Goal: Information Seeking & Learning: Check status

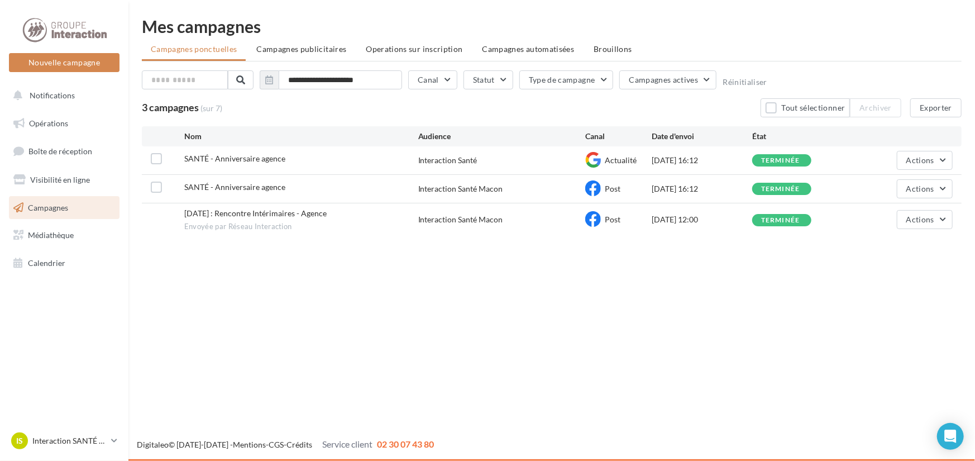
click at [331, 329] on div "Nouvelle campagne Nouvelle campagne Notifications Opérations Boîte de réception…" at bounding box center [487, 230] width 975 height 461
click at [28, 261] on span "Calendrier" at bounding box center [46, 262] width 37 height 9
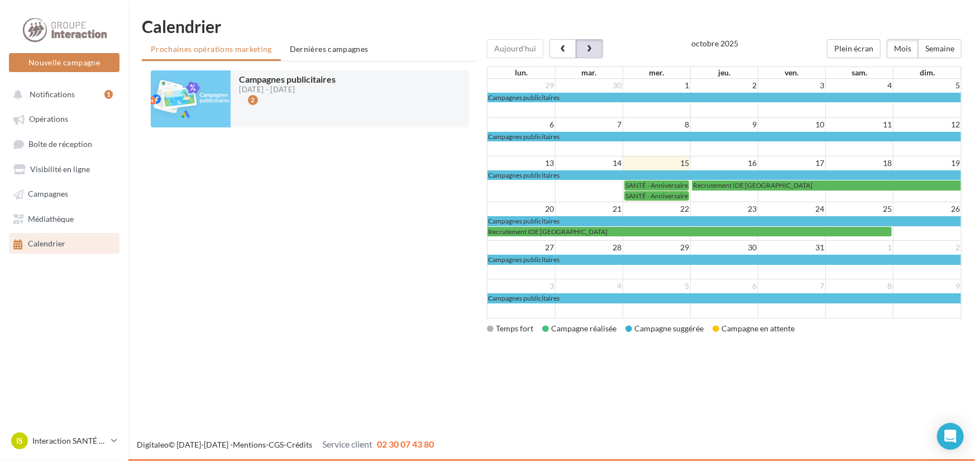
click at [585, 49] on span "button" at bounding box center [589, 49] width 9 height 8
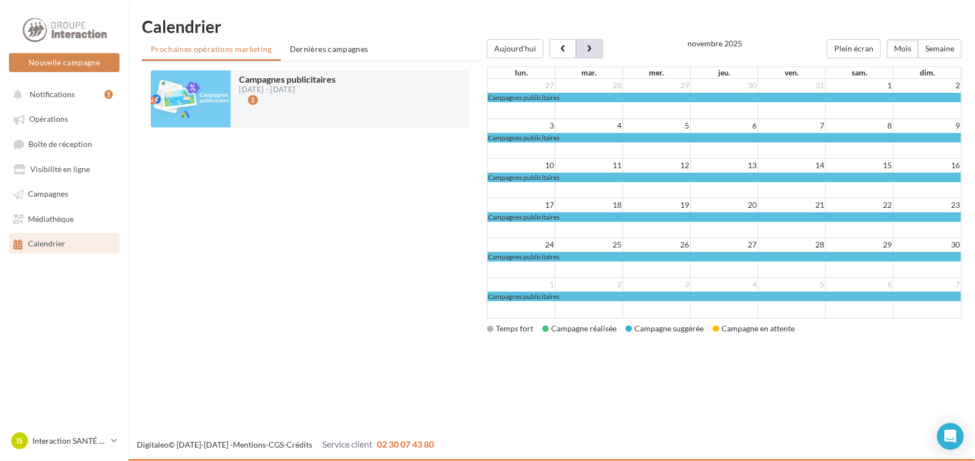
click at [585, 49] on span "button" at bounding box center [589, 49] width 9 height 8
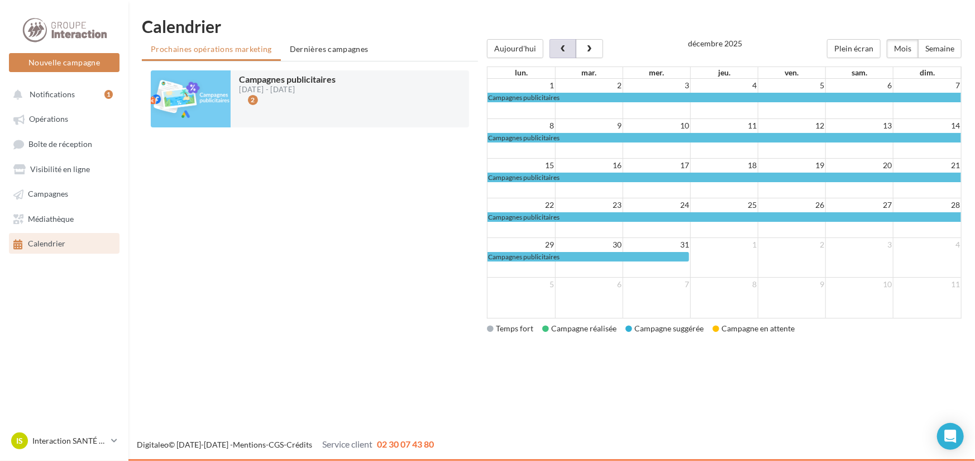
click at [560, 45] on span "button" at bounding box center [562, 49] width 9 height 8
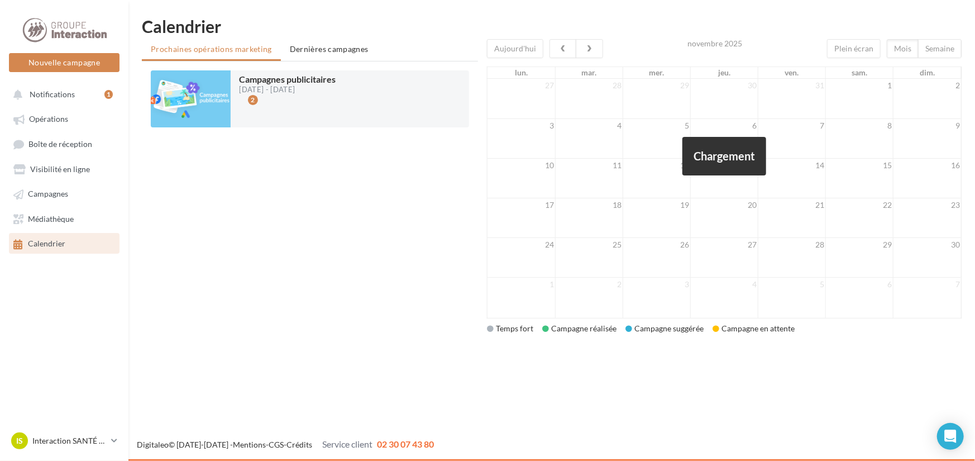
click at [559, 45] on div at bounding box center [724, 178] width 475 height 279
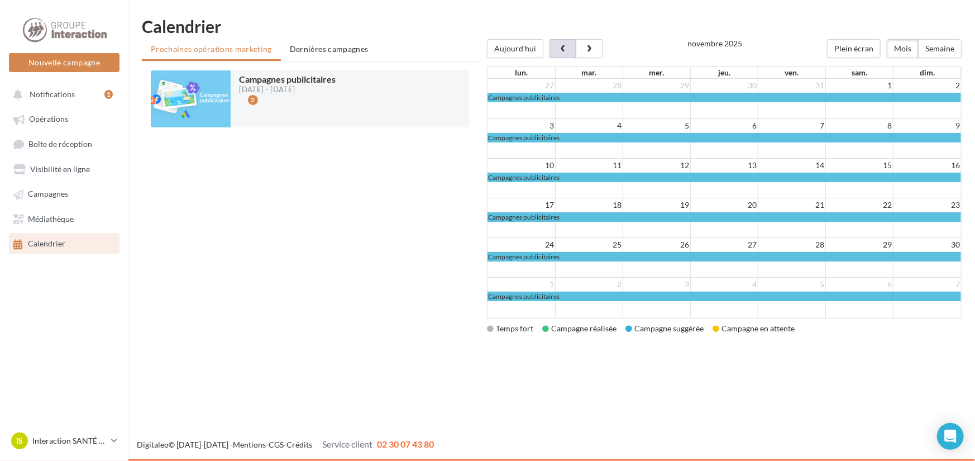
click at [559, 45] on span "button" at bounding box center [562, 49] width 9 height 8
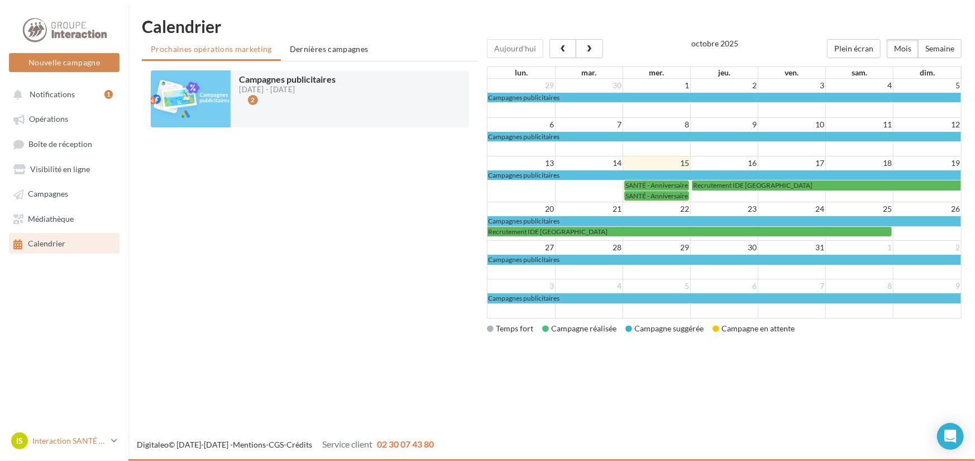
click at [115, 435] on link "IS Interaction SANTÉ MACON Interaction-Sante-Macon" at bounding box center [64, 440] width 111 height 21
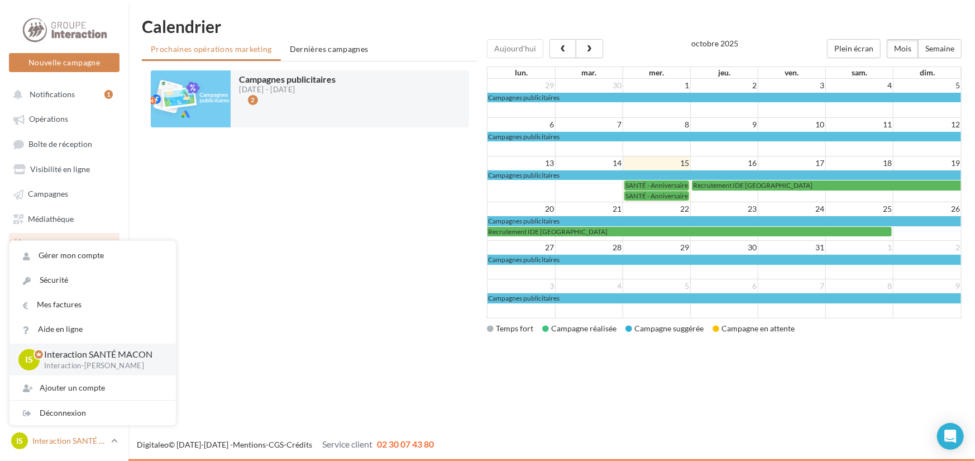
click at [114, 435] on link "IS Interaction SANTÉ MACON Interaction-Sante-Macon" at bounding box center [64, 440] width 111 height 21
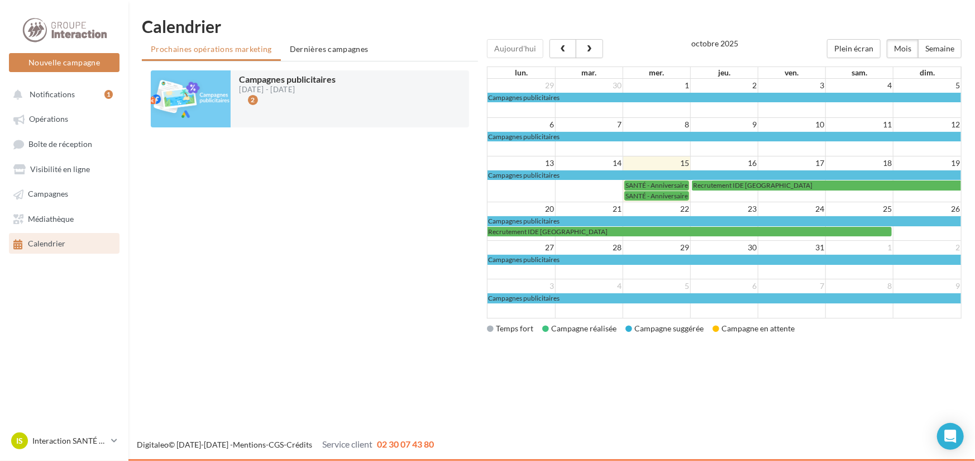
click at [322, 330] on div "Campagnes publicitaires 13/06/2025 - 31/12/2025 2 Chargement '" at bounding box center [310, 200] width 336 height 279
click at [107, 92] on div "1" at bounding box center [108, 94] width 8 height 9
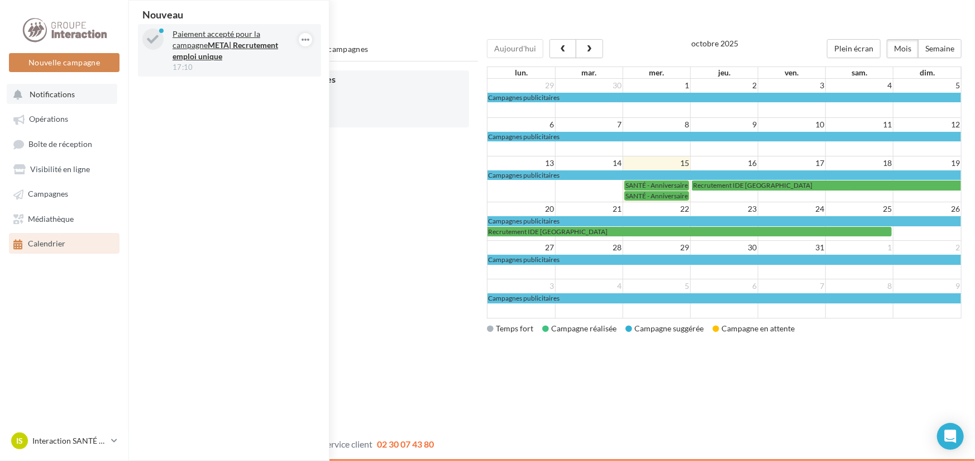
click at [268, 47] on strong "META| Recrutement emploi unique" at bounding box center [226, 50] width 106 height 21
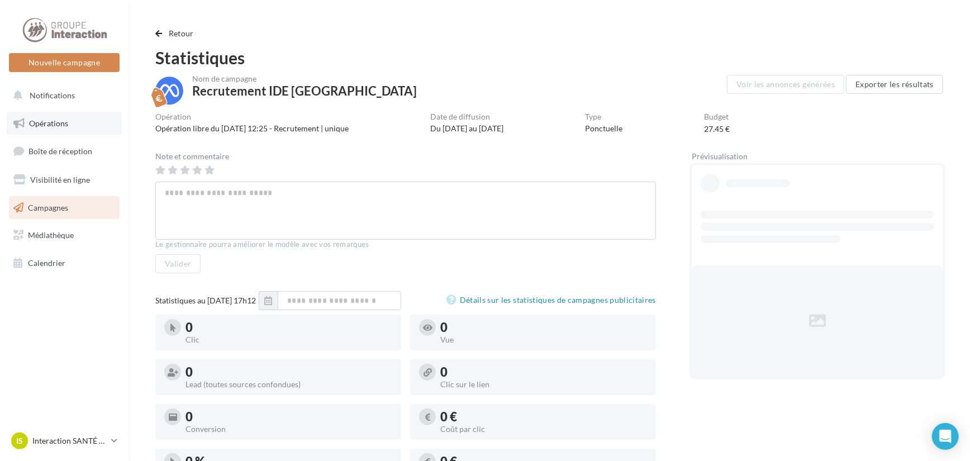
click at [56, 127] on span "Opérations" at bounding box center [48, 122] width 39 height 9
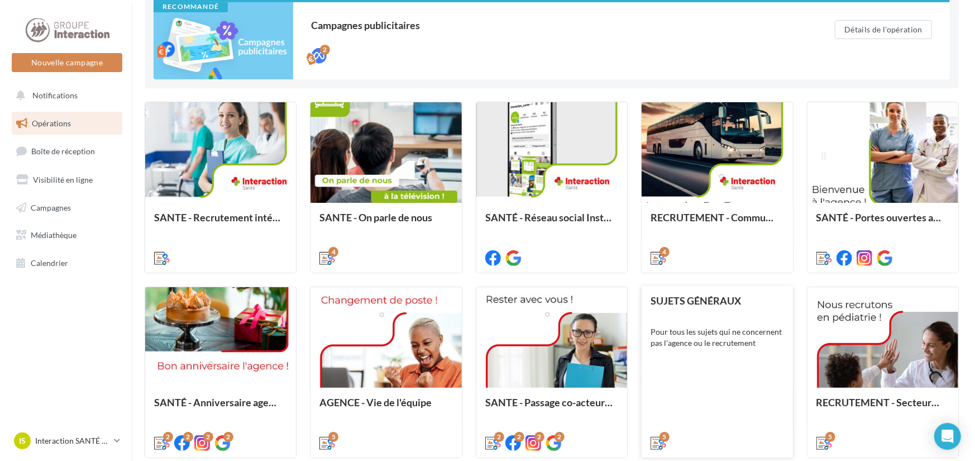
scroll to position [402, 0]
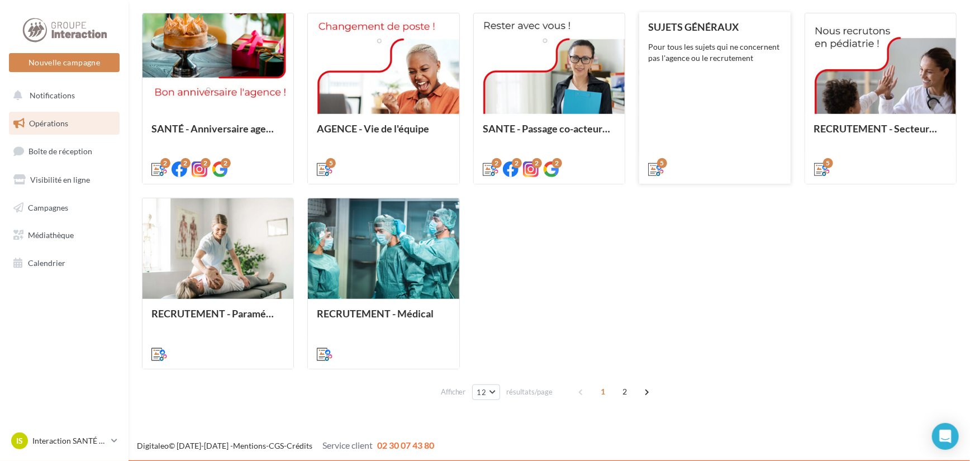
click at [677, 113] on div "SUJETS GÉNÉRAUX Pour tous les sujets qui ne concernent pas l'agence ou le recru…" at bounding box center [714, 97] width 133 height 152
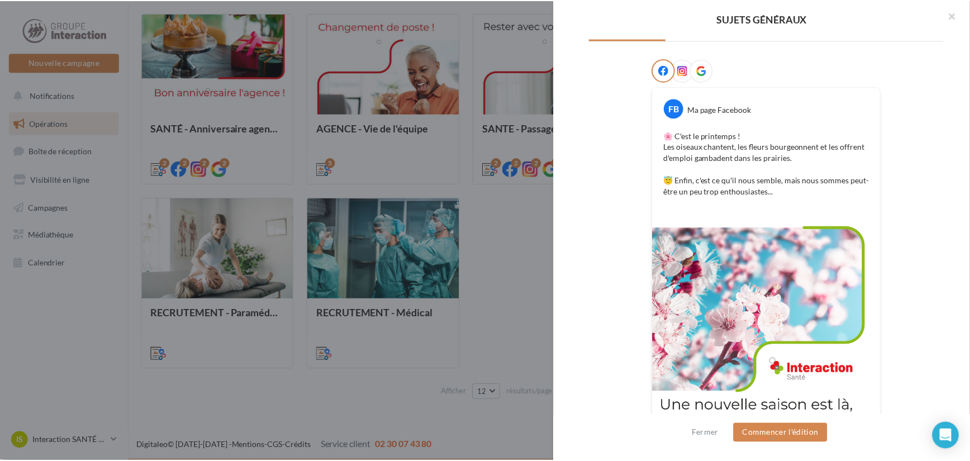
scroll to position [204, 0]
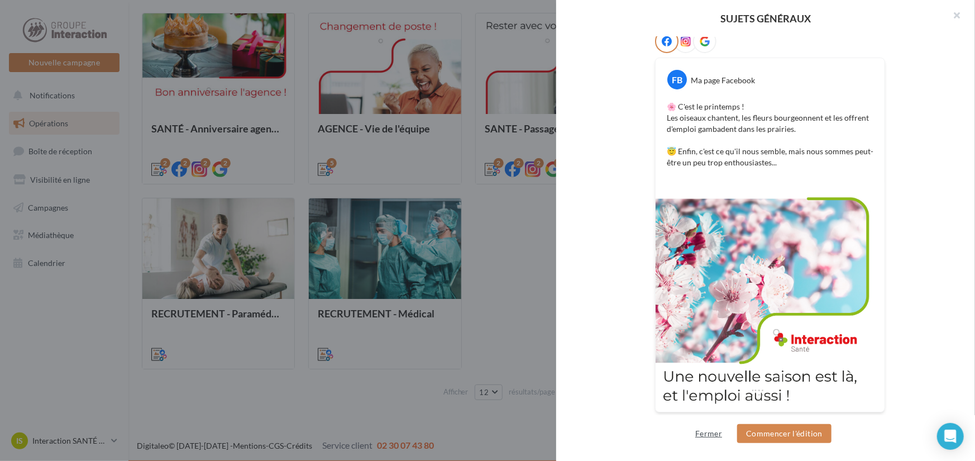
click at [710, 433] on button "Fermer" at bounding box center [709, 433] width 36 height 13
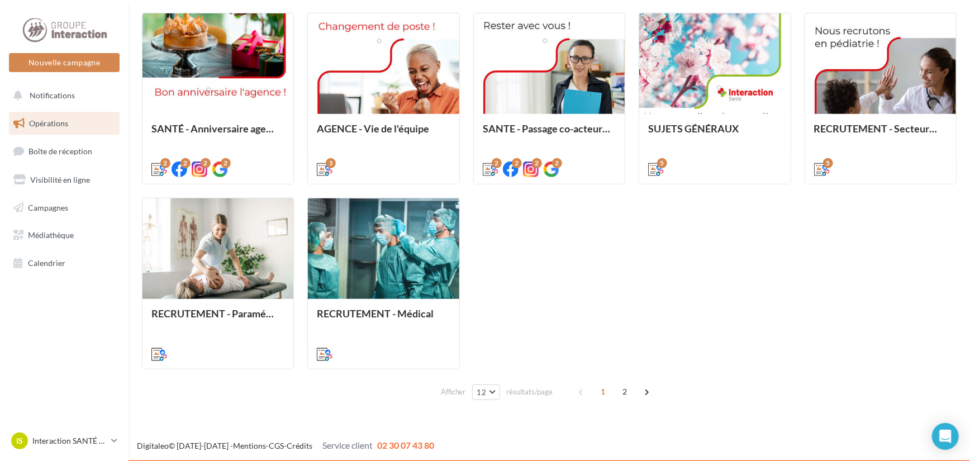
click at [706, 304] on div "SANTE - Recrutement intérim Vous voulez mettre en avant plusieurs recrutements …" at bounding box center [549, 98] width 814 height 541
click at [647, 392] on span at bounding box center [646, 392] width 18 height 18
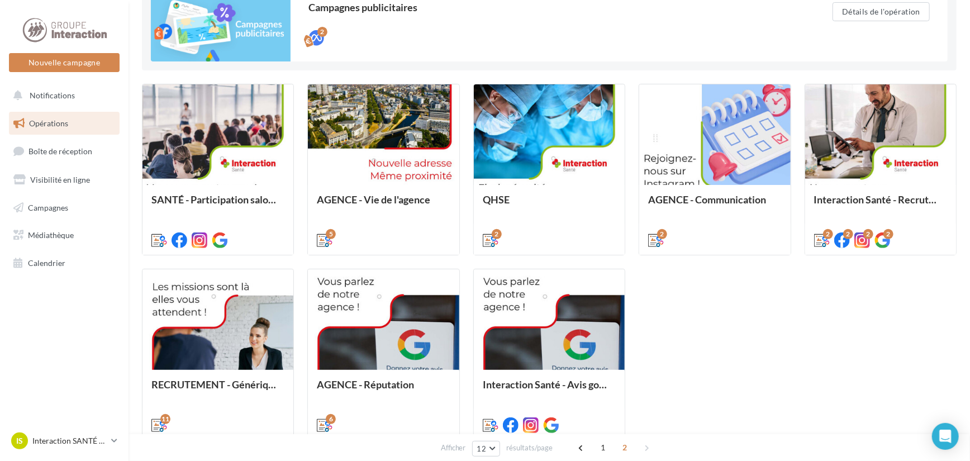
scroll to position [218, 0]
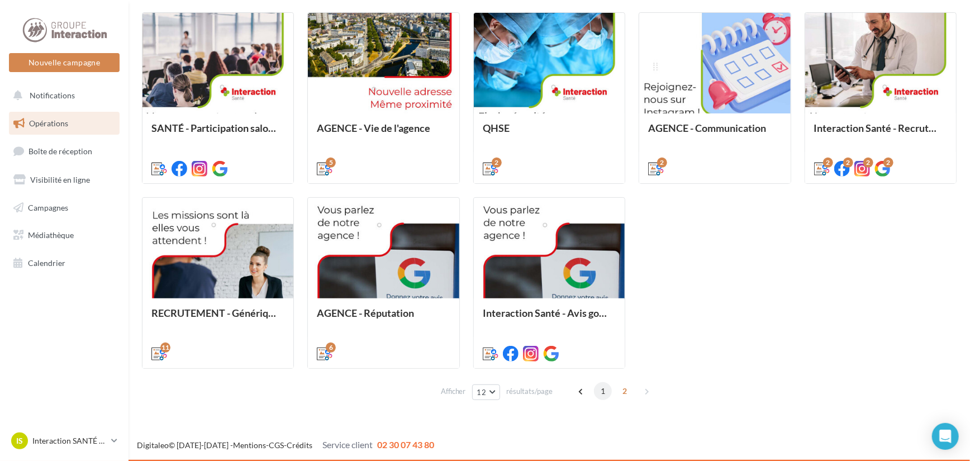
click at [600, 392] on span "1" at bounding box center [603, 391] width 18 height 18
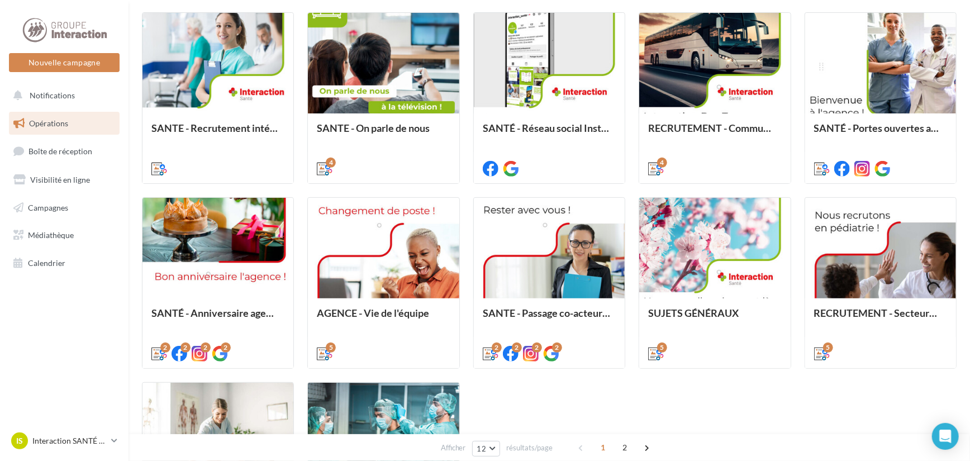
scroll to position [185, 0]
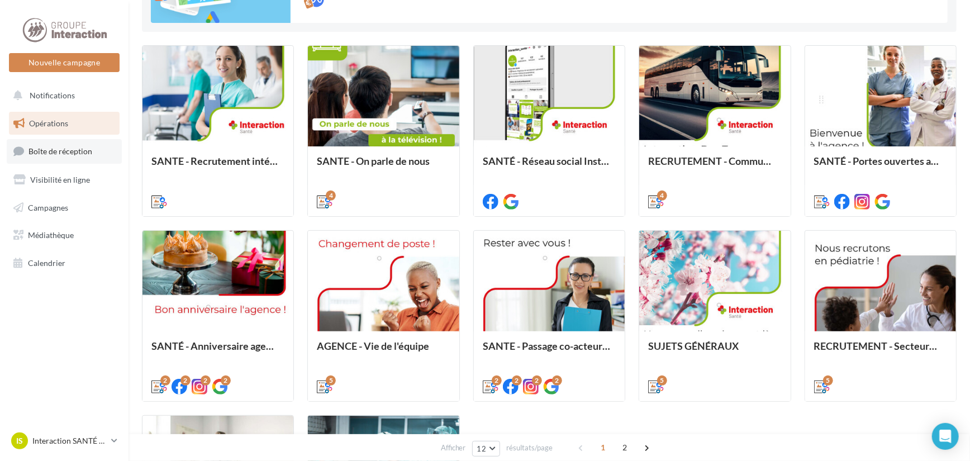
click at [39, 157] on link "Boîte de réception" at bounding box center [64, 151] width 115 height 24
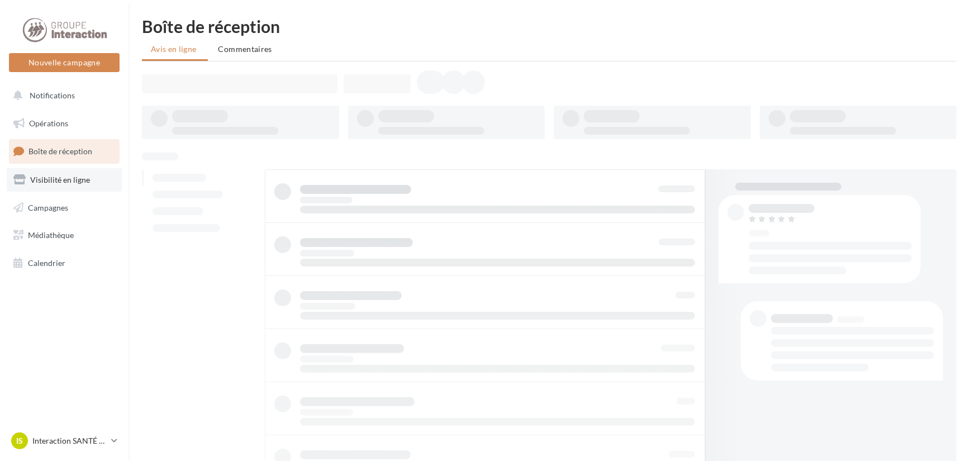
click at [44, 178] on span "Visibilité en ligne" at bounding box center [60, 179] width 60 height 9
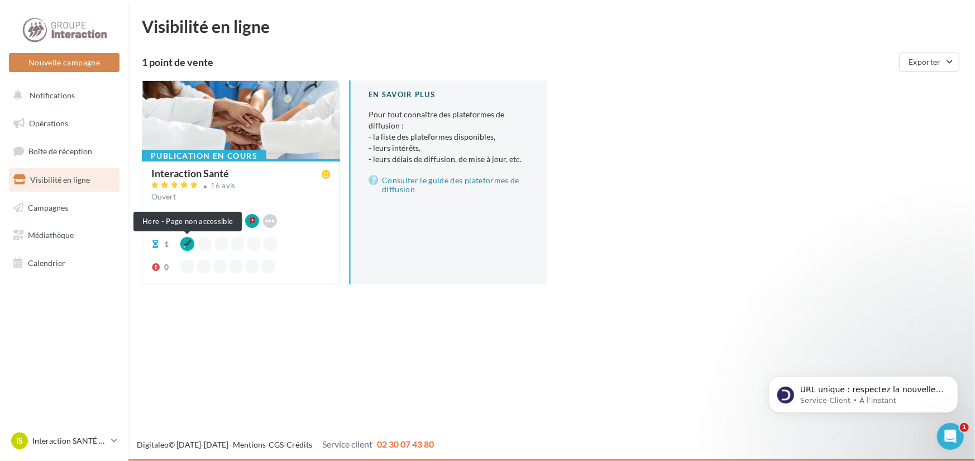
click at [182, 242] on div at bounding box center [187, 244] width 14 height 14
click at [823, 395] on p "Service-Client • À l’instant" at bounding box center [872, 400] width 144 height 10
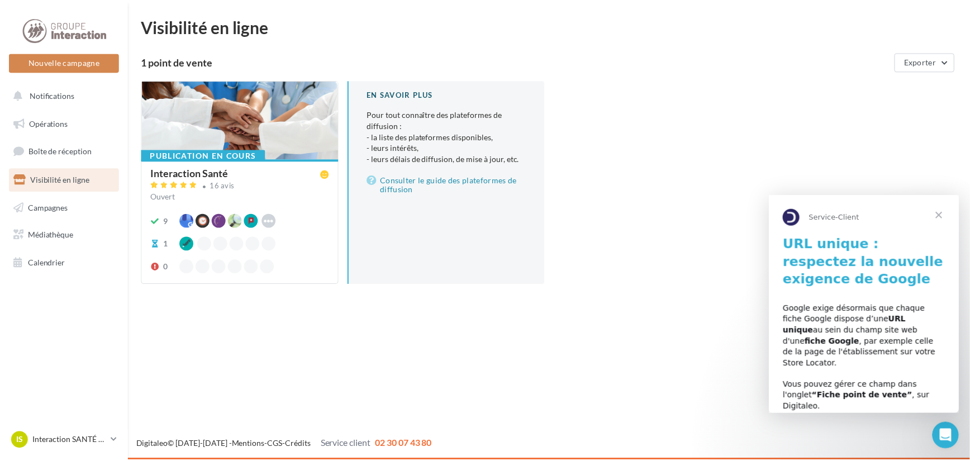
scroll to position [44, 0]
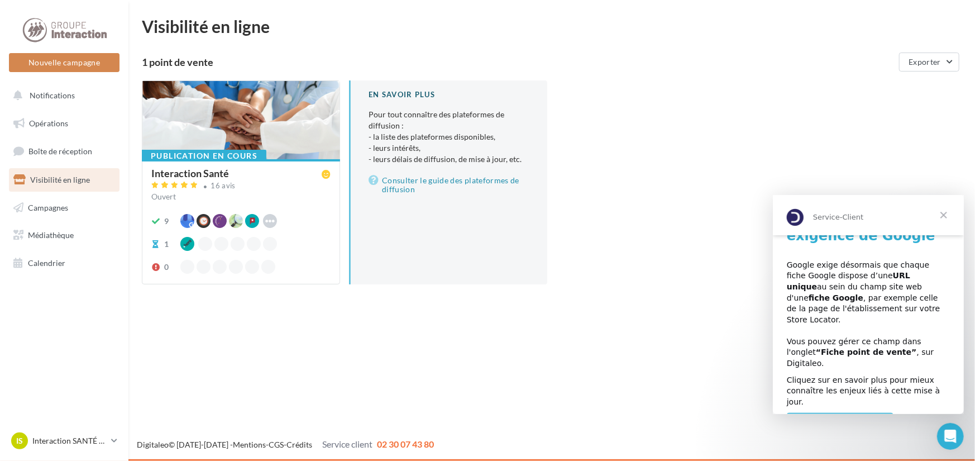
click at [943, 214] on span "Fermer" at bounding box center [943, 214] width 40 height 40
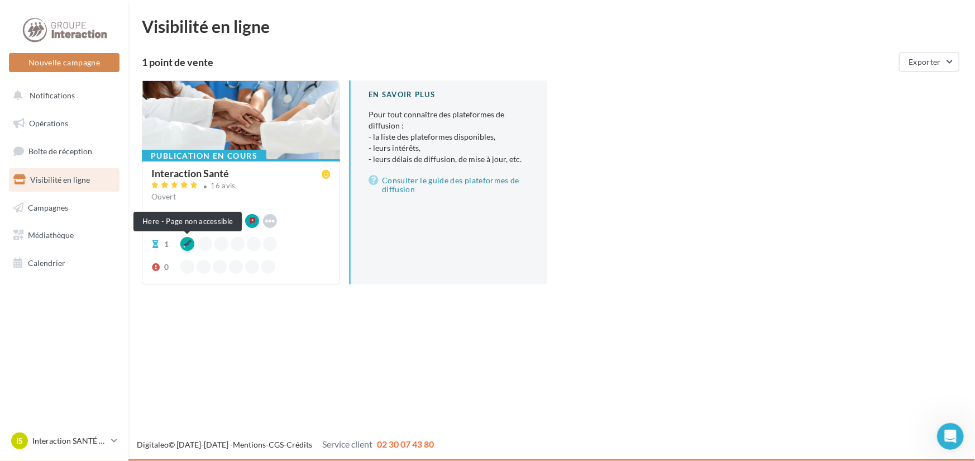
click at [189, 243] on div at bounding box center [187, 244] width 14 height 14
click at [164, 242] on div "1" at bounding box center [166, 243] width 4 height 11
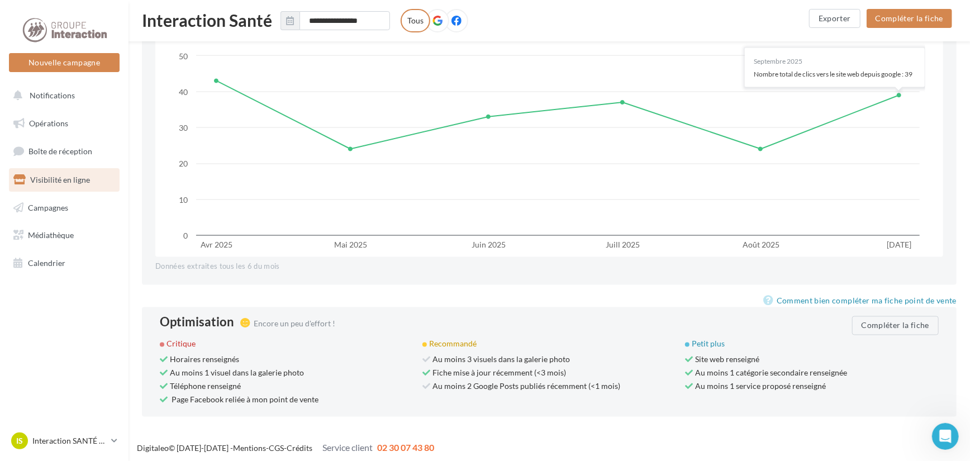
scroll to position [1011, 0]
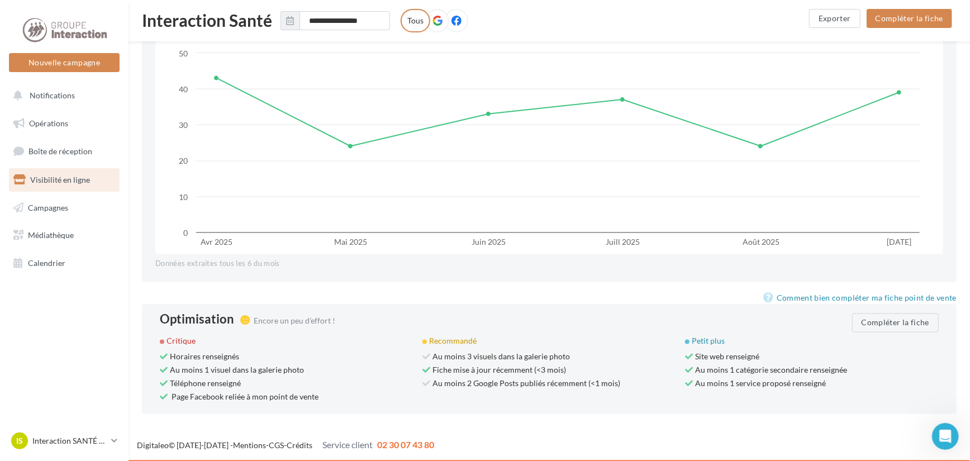
click at [474, 375] on div "Recommandé Au moins 3 visuels dans la galerie photo Fiche mise à jour récemment…" at bounding box center [553, 364] width 262 height 56
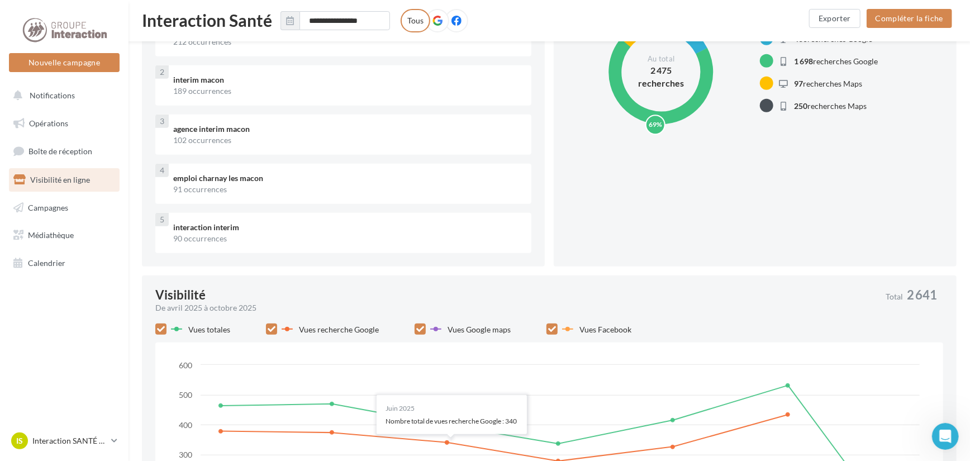
scroll to position [0, 0]
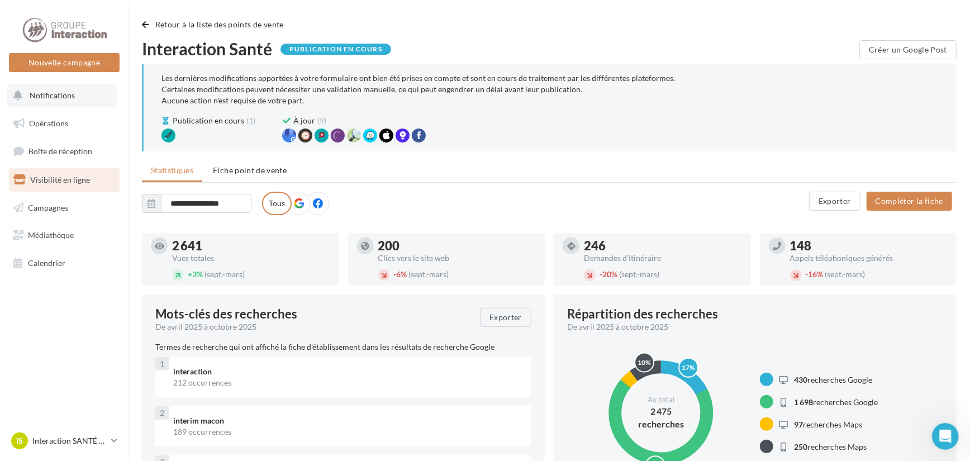
click at [55, 89] on button "Notifications" at bounding box center [62, 95] width 111 height 23
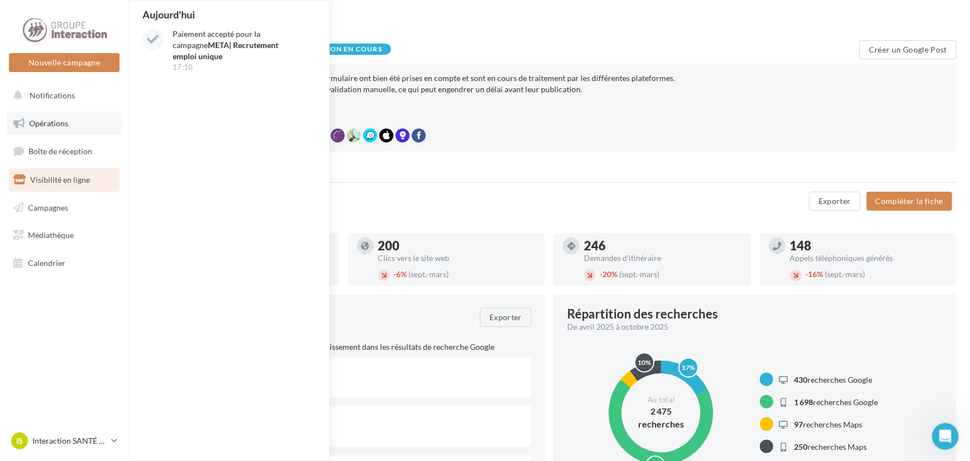
click at [66, 130] on link "Opérations" at bounding box center [64, 123] width 115 height 23
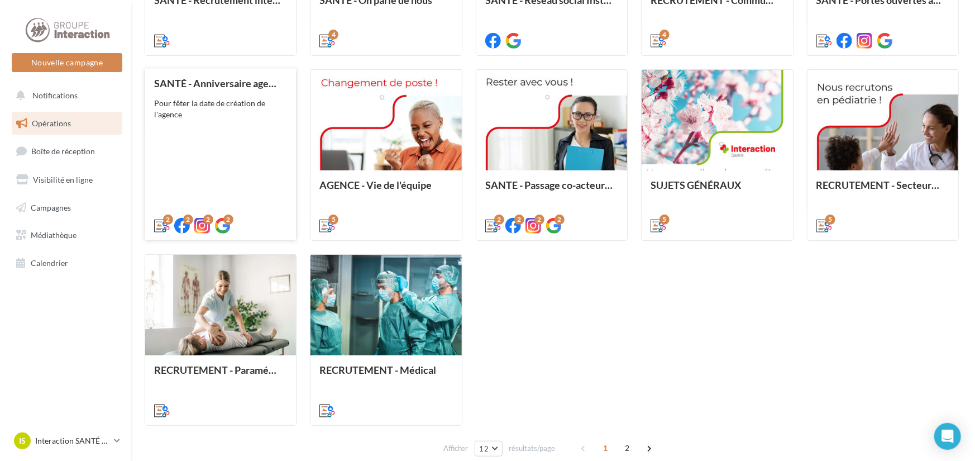
scroll to position [279, 0]
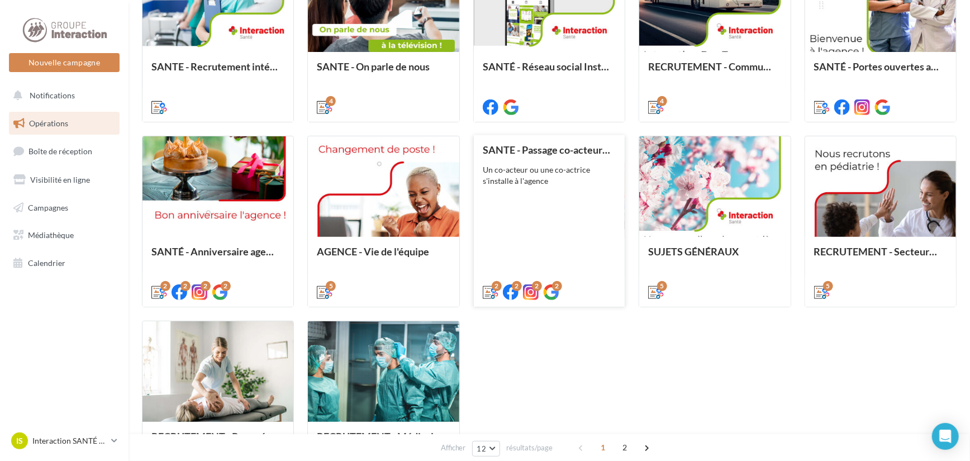
click at [555, 196] on div "SANTE - Passage co-acteur CDD à CDI Un co-acteur ou une co-actrice s'installe à…" at bounding box center [549, 220] width 133 height 152
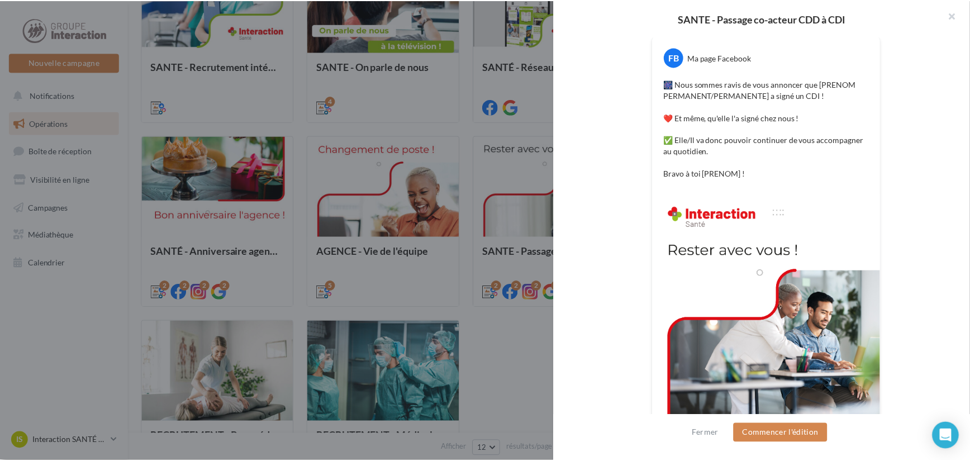
scroll to position [226, 0]
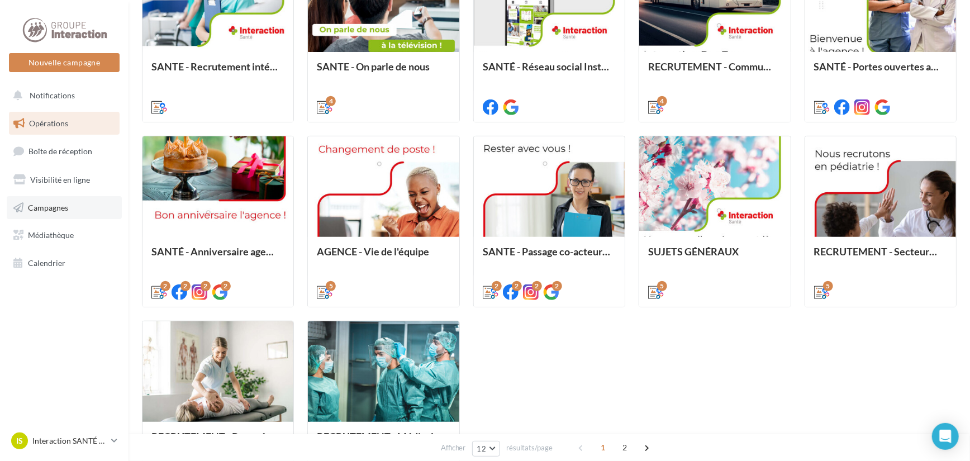
click at [31, 213] on link "Campagnes" at bounding box center [64, 207] width 115 height 23
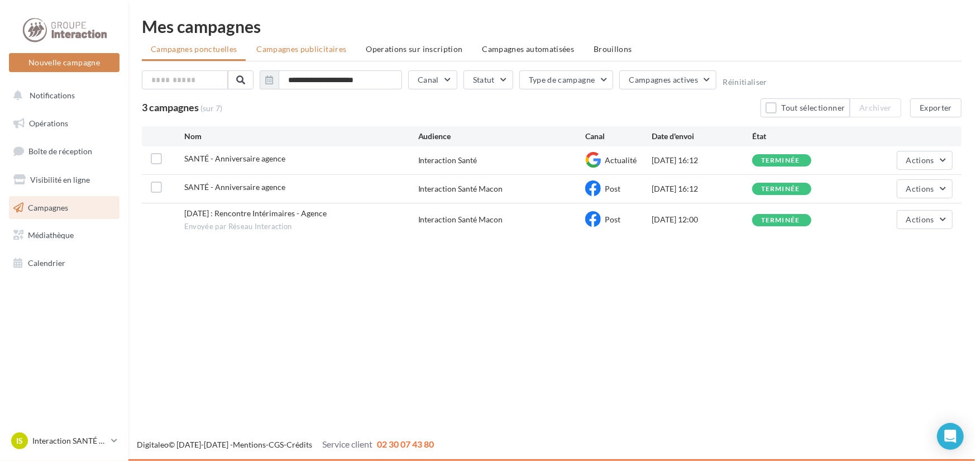
click at [298, 48] on span "Campagnes publicitaires" at bounding box center [301, 48] width 90 height 9
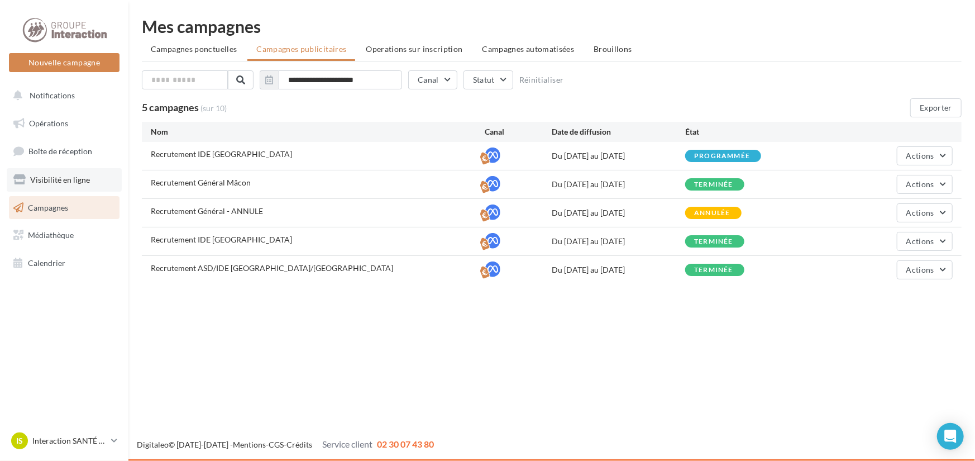
click at [67, 183] on span "Visibilité en ligne" at bounding box center [60, 179] width 60 height 9
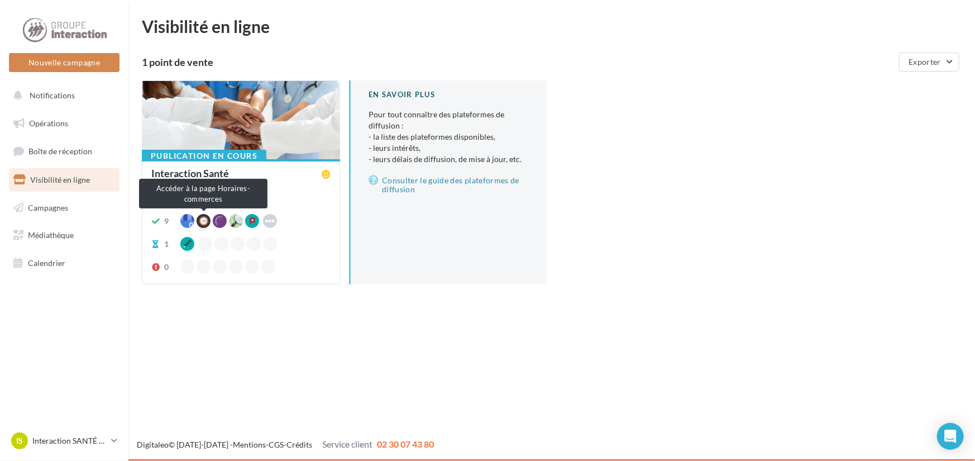
click at [206, 218] on div at bounding box center [204, 221] width 14 height 14
click at [214, 332] on div "Nouvelle campagne Nouvelle campagne Notifications Opérations Boîte de réception…" at bounding box center [487, 230] width 975 height 461
drag, startPoint x: 250, startPoint y: 217, endPoint x: 160, endPoint y: 335, distance: 147.9
click at [160, 335] on div "Nouvelle campagne Nouvelle campagne Notifications Opérations Boîte de réception…" at bounding box center [487, 230] width 975 height 461
drag, startPoint x: 152, startPoint y: 350, endPoint x: 199, endPoint y: 318, distance: 56.7
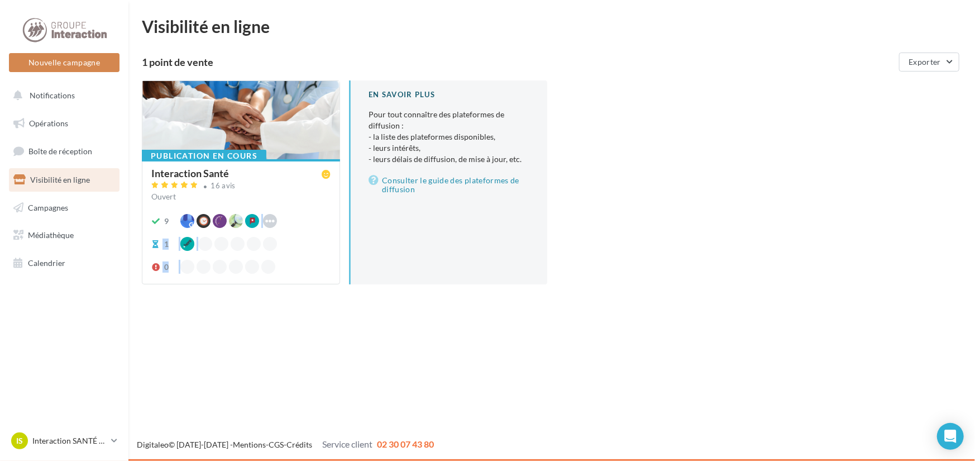
click at [153, 350] on div "Nouvelle campagne Nouvelle campagne Notifications Opérations Boîte de réception…" at bounding box center [487, 230] width 975 height 461
click at [290, 265] on div "0" at bounding box center [240, 267] width 179 height 14
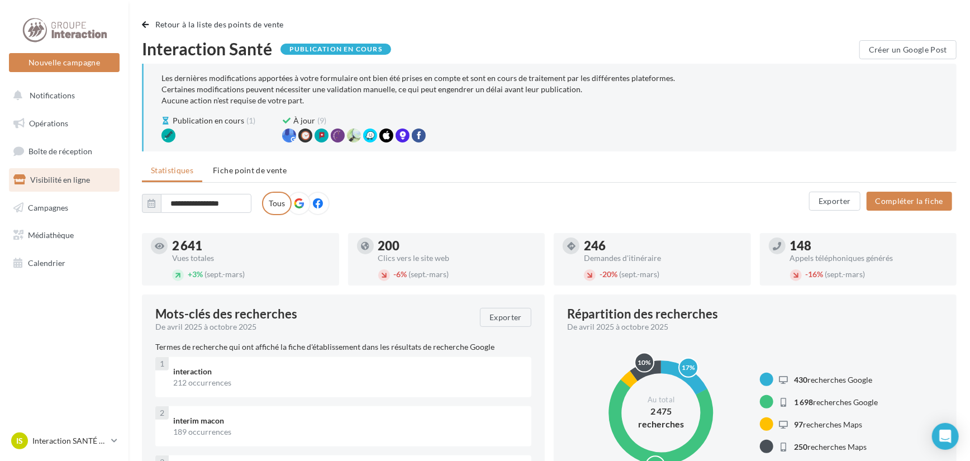
click at [448, 196] on div "**********" at bounding box center [475, 203] width 667 height 23
drag, startPoint x: 380, startPoint y: 245, endPoint x: 462, endPoint y: 272, distance: 87.1
click at [462, 272] on div "200 Clics vers le site web - 6% (sept.-mars)" at bounding box center [457, 259] width 158 height 44
click at [462, 272] on div "- 6% (sept.-mars)" at bounding box center [457, 275] width 158 height 12
drag, startPoint x: 468, startPoint y: 275, endPoint x: 380, endPoint y: 244, distance: 93.8
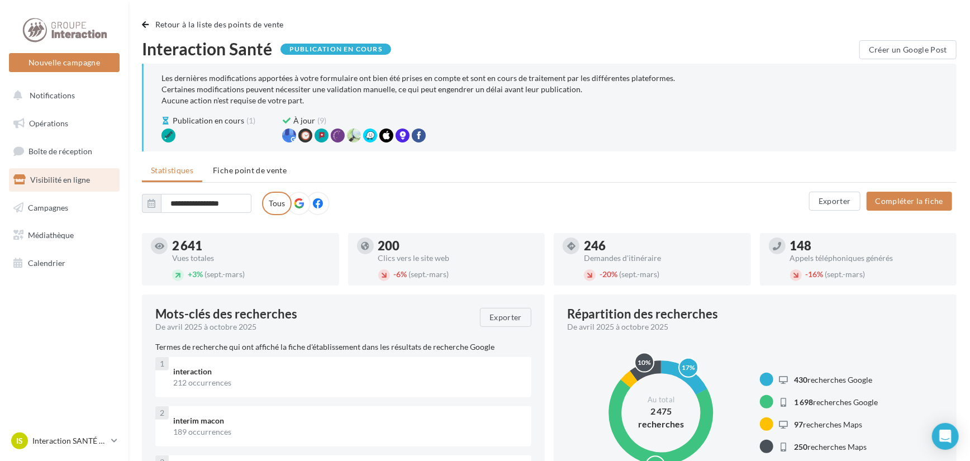
click at [380, 244] on div "200 Clics vers le site web - 6% (sept.-mars)" at bounding box center [457, 259] width 158 height 44
drag, startPoint x: 253, startPoint y: 278, endPoint x: 170, endPoint y: 242, distance: 90.3
click at [170, 242] on div "2 641 Vues totales + 3% (sept.-mars)" at bounding box center [240, 259] width 179 height 44
drag, startPoint x: 667, startPoint y: 275, endPoint x: 583, endPoint y: 245, distance: 89.0
click at [584, 245] on div "246 Demandes d'itinéraire - 20% (sept.-mars)" at bounding box center [663, 259] width 158 height 44
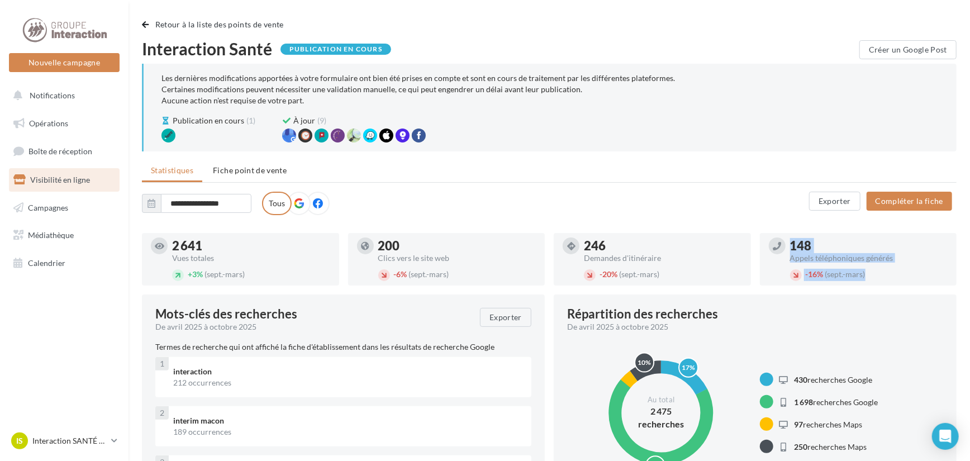
drag, startPoint x: 876, startPoint y: 271, endPoint x: 787, endPoint y: 242, distance: 93.8
click at [787, 242] on div "148 Appels téléphoniques générés - 16% (sept.-mars)" at bounding box center [857, 259] width 179 height 44
drag, startPoint x: 663, startPoint y: 277, endPoint x: 585, endPoint y: 245, distance: 85.1
click at [585, 245] on div "246 Demandes d'itinéraire - 20% (sept.-mars)" at bounding box center [651, 259] width 179 height 44
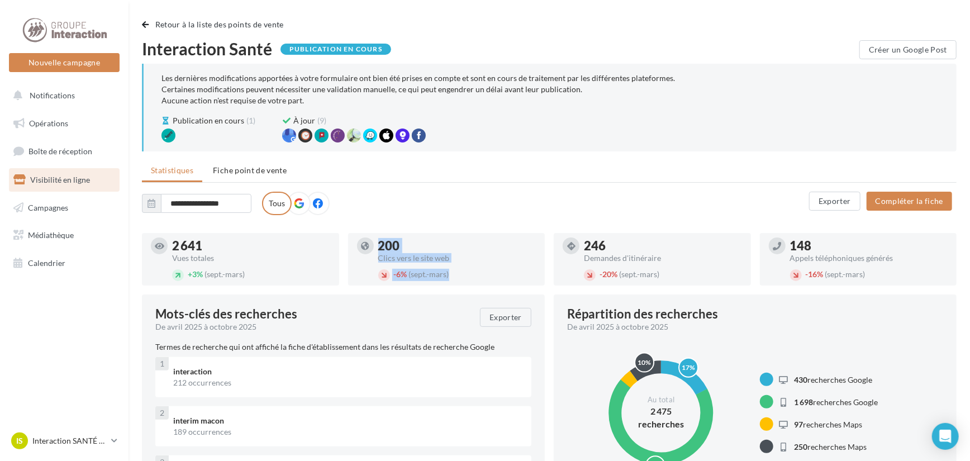
drag, startPoint x: 454, startPoint y: 276, endPoint x: 377, endPoint y: 249, distance: 81.6
click at [377, 249] on div "200 Clics vers le site web - 6% (sept.-mars)" at bounding box center [446, 259] width 179 height 44
click at [240, 276] on div at bounding box center [240, 280] width 197 height 9
drag, startPoint x: 252, startPoint y: 273, endPoint x: 174, endPoint y: 244, distance: 83.9
click at [174, 244] on div "2 641 Vues totales + 3% (sept.-mars)" at bounding box center [251, 259] width 158 height 44
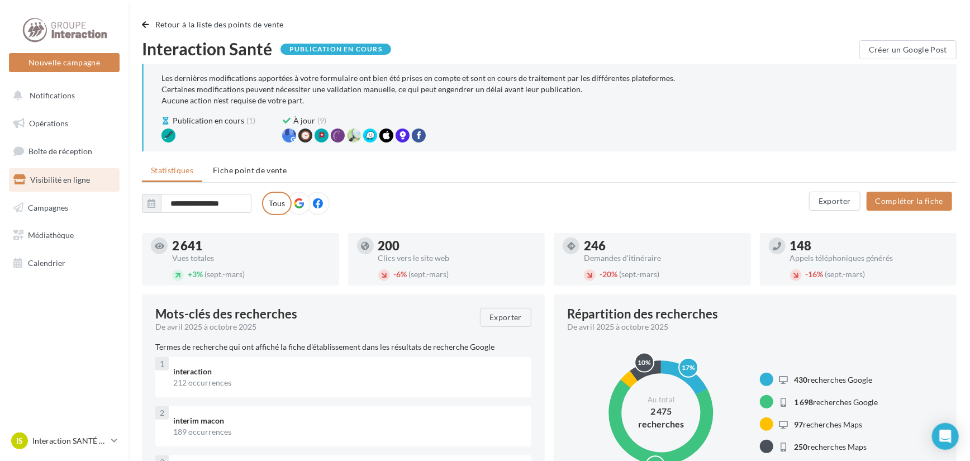
click at [287, 261] on div "Vues totales" at bounding box center [251, 258] width 158 height 8
drag, startPoint x: 479, startPoint y: 275, endPoint x: 380, endPoint y: 241, distance: 104.4
click at [380, 241] on div "200 Clics vers le site web - 6% (sept.-mars)" at bounding box center [457, 259] width 158 height 44
click at [665, 274] on div "- 20% (sept.-mars)" at bounding box center [663, 275] width 158 height 12
drag, startPoint x: 666, startPoint y: 275, endPoint x: 586, endPoint y: 241, distance: 87.1
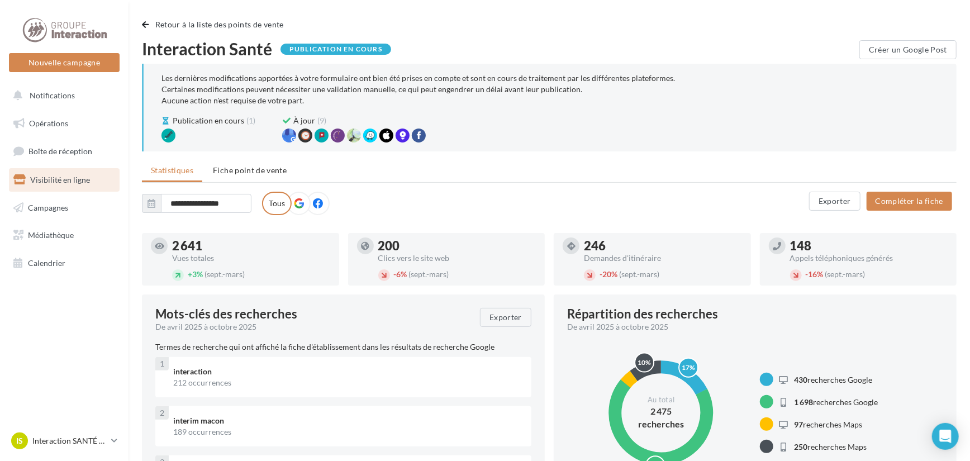
click at [585, 241] on div "246 Demandes d'itinéraire - 20% (sept.-mars)" at bounding box center [663, 259] width 158 height 44
drag, startPoint x: 876, startPoint y: 277, endPoint x: 791, endPoint y: 242, distance: 92.2
click at [791, 242] on div "148 Appels téléphoniques générés - 16% (sept.-mars)" at bounding box center [857, 259] width 179 height 44
drag, startPoint x: 670, startPoint y: 273, endPoint x: 577, endPoint y: 247, distance: 96.4
click at [577, 247] on div "246 Demandes d'itinéraire - 20% (sept.-mars)" at bounding box center [651, 259] width 179 height 44
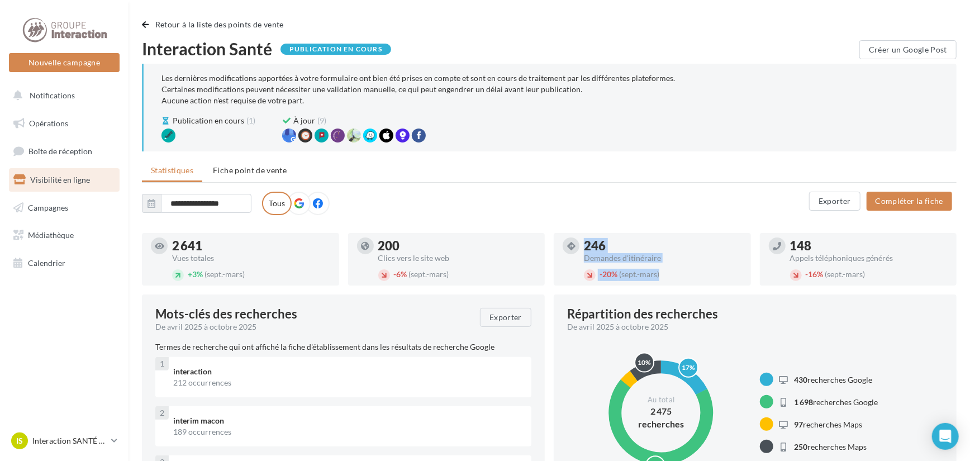
drag, startPoint x: 452, startPoint y: 278, endPoint x: 381, endPoint y: 249, distance: 76.6
click at [381, 249] on div "200 Clics vers le site web - 6% (sept.-mars)" at bounding box center [446, 259] width 179 height 44
drag, startPoint x: 264, startPoint y: 275, endPoint x: 173, endPoint y: 247, distance: 95.1
click at [173, 247] on div "2 641 Vues totales + 3% (sept.-mars)" at bounding box center [251, 259] width 158 height 44
click at [245, 254] on div "Vues totales" at bounding box center [251, 258] width 158 height 8
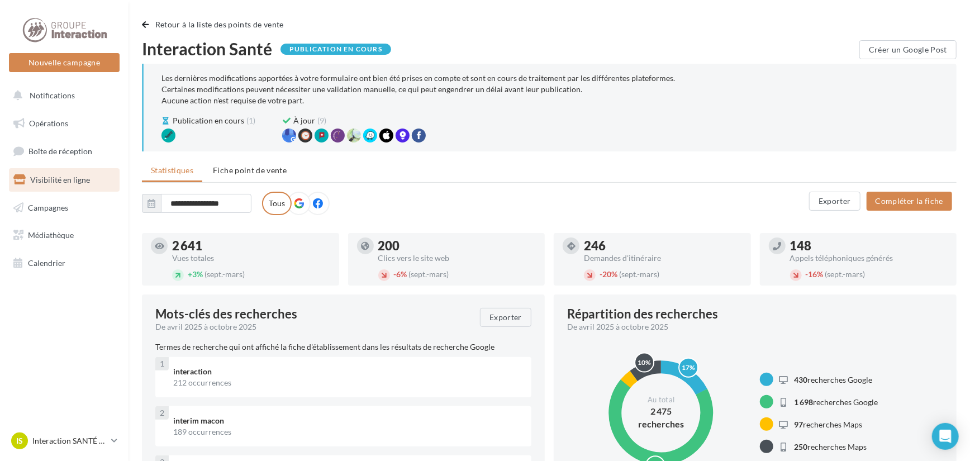
click at [157, 244] on icon at bounding box center [159, 246] width 9 height 8
drag, startPoint x: 384, startPoint y: 48, endPoint x: 137, endPoint y: 46, distance: 246.3
click at [428, 33] on div "Retour à la liste des points de vente" at bounding box center [549, 29] width 814 height 22
